Goal: Task Accomplishment & Management: Use online tool/utility

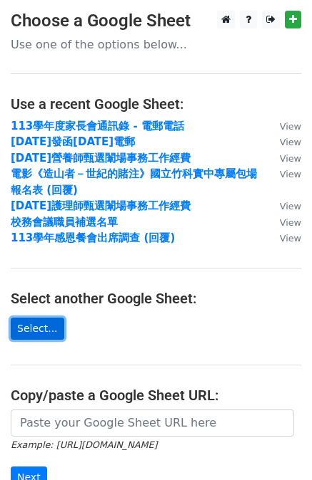
click at [51, 333] on link "Select..." at bounding box center [37, 329] width 53 height 22
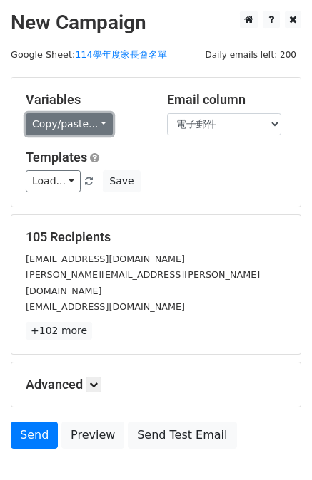
click at [74, 128] on link "Copy/paste..." at bounding box center [69, 124] width 87 height 22
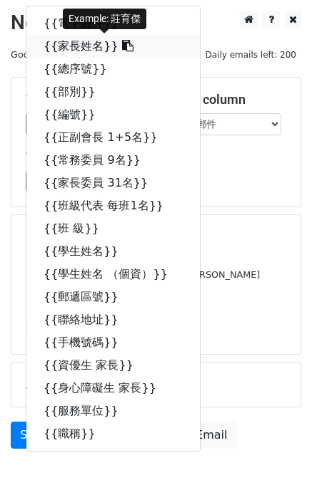
click at [66, 48] on link "{{家長姓名}}" at bounding box center [112, 46] width 173 height 23
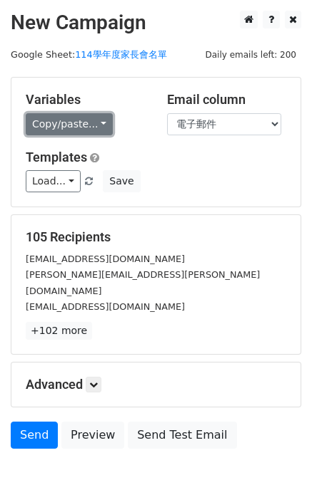
click at [61, 128] on link "Copy/paste..." at bounding box center [69, 124] width 87 height 22
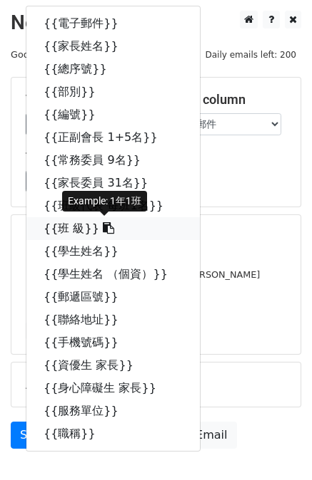
click at [58, 226] on link "{{班 級}}" at bounding box center [112, 228] width 173 height 23
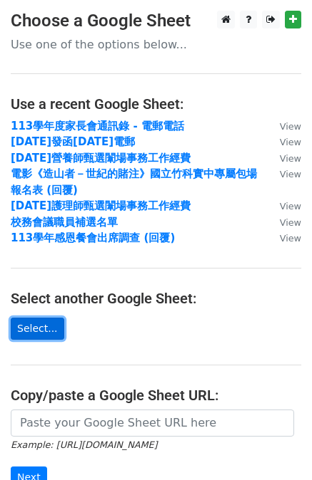
click at [40, 330] on link "Select..." at bounding box center [37, 329] width 53 height 22
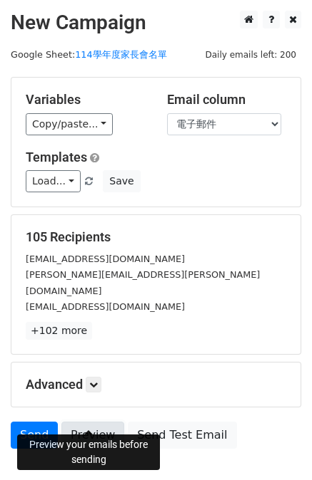
click at [88, 422] on link "Preview" at bounding box center [92, 435] width 63 height 27
click at [82, 422] on link "Preview" at bounding box center [92, 435] width 63 height 27
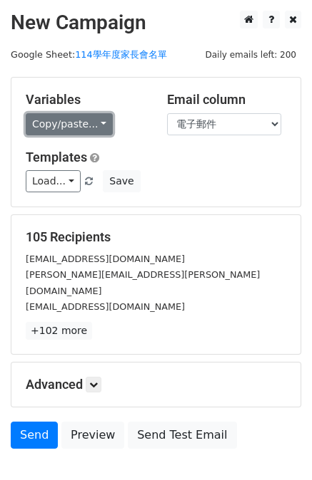
click at [63, 128] on link "Copy/paste..." at bounding box center [69, 124] width 87 height 22
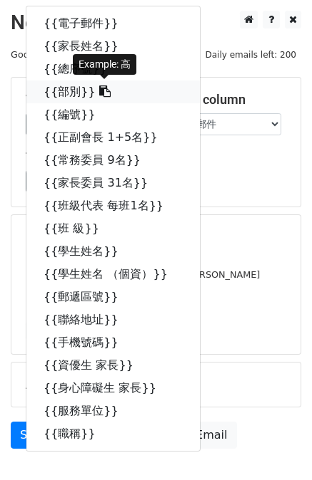
click at [72, 91] on link "{{部別}}" at bounding box center [112, 92] width 173 height 23
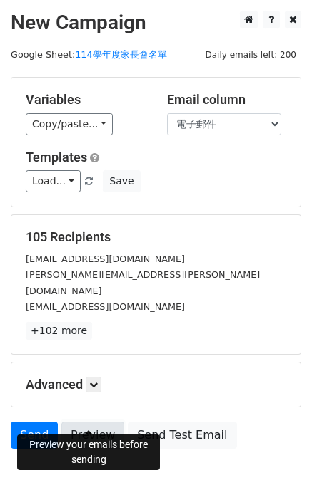
click at [84, 422] on link "Preview" at bounding box center [92, 435] width 63 height 27
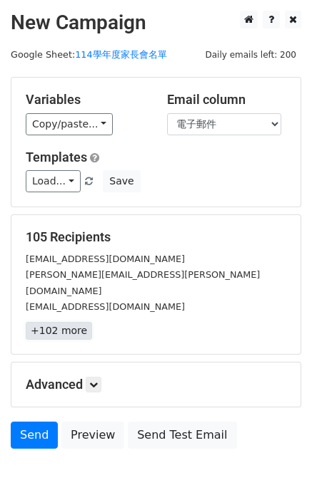
click at [74, 322] on link "+102 more" at bounding box center [59, 331] width 66 height 18
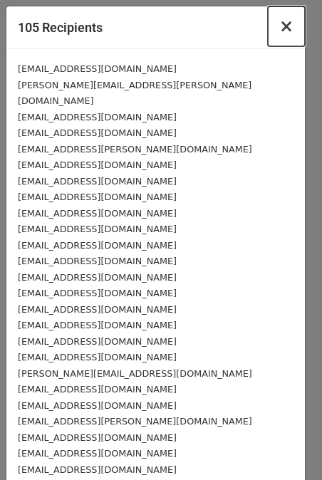
click at [279, 31] on span "×" at bounding box center [286, 26] width 14 height 20
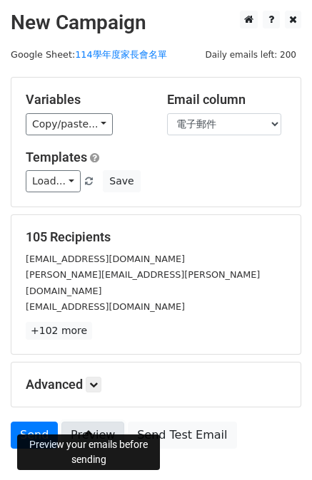
click at [90, 422] on link "Preview" at bounding box center [92, 435] width 63 height 27
click at [101, 422] on link "Preview" at bounding box center [92, 435] width 63 height 27
